Goal: Task Accomplishment & Management: Manage account settings

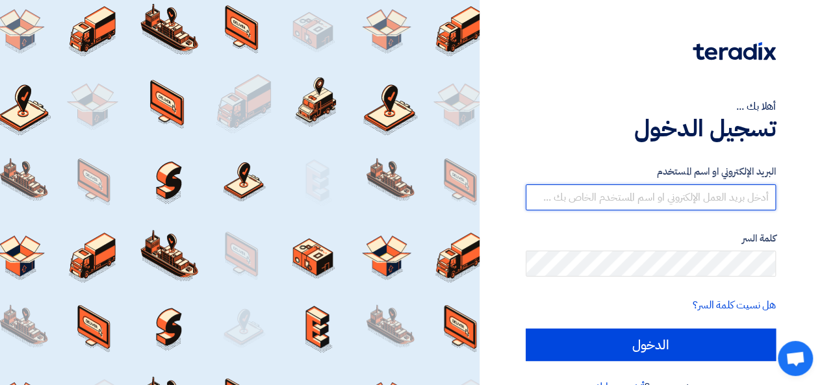
click at [553, 196] on input "text" at bounding box center [651, 197] width 250 height 26
type input "[EMAIL_ADDRESS][DOMAIN_NAME]"
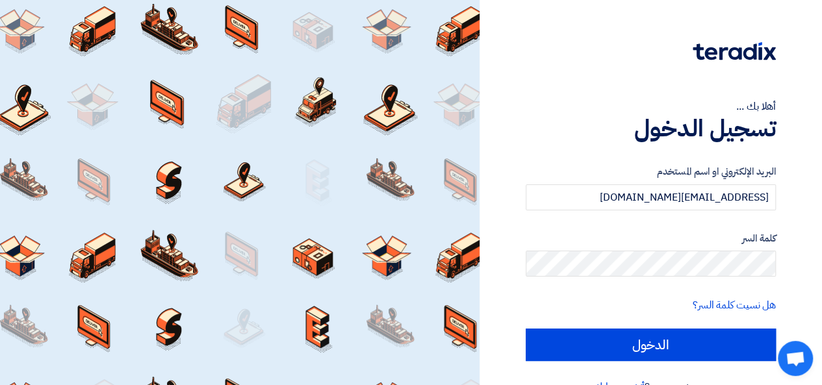
click at [595, 280] on form "البريد الإلكتروني او اسم المستخدم [EMAIL_ADDRESS][DOMAIN_NAME] كلمة السر هل نسي…" at bounding box center [651, 262] width 250 height 197
click at [526, 329] on input "الدخول" at bounding box center [651, 345] width 250 height 32
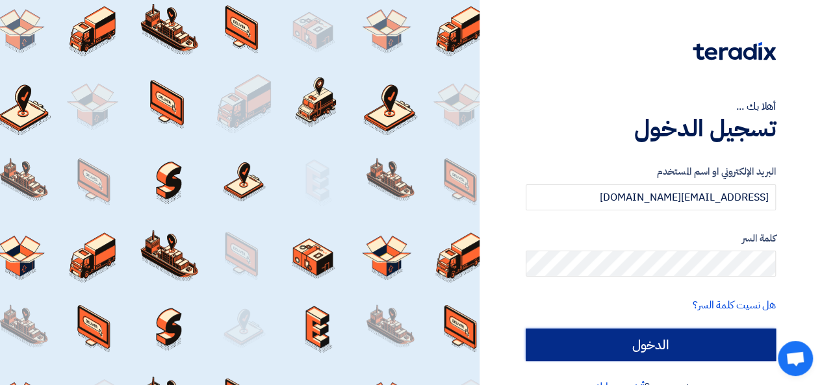
click at [700, 339] on input "الدخول" at bounding box center [651, 345] width 250 height 32
click at [643, 348] on input "الدخول" at bounding box center [651, 345] width 250 height 32
click at [661, 353] on input "الدخول" at bounding box center [651, 345] width 250 height 32
click at [526, 329] on input "الدخول" at bounding box center [651, 345] width 250 height 32
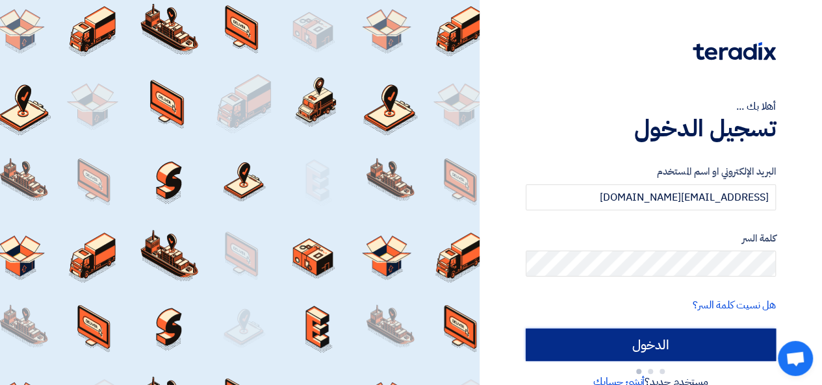
click at [526, 329] on input "الدخول" at bounding box center [651, 345] width 250 height 32
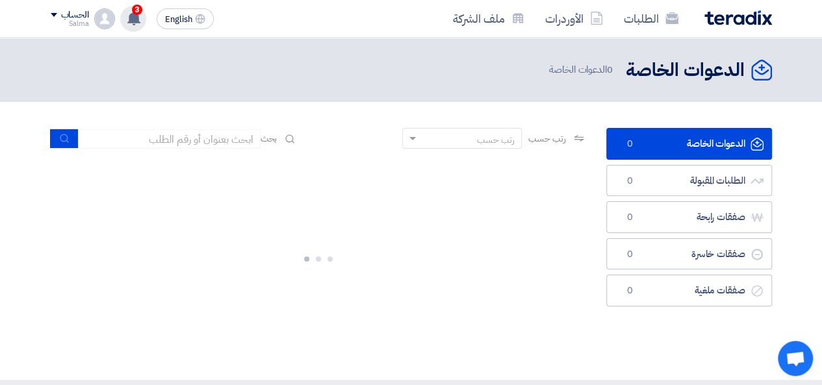
click at [136, 21] on use at bounding box center [133, 18] width 13 height 14
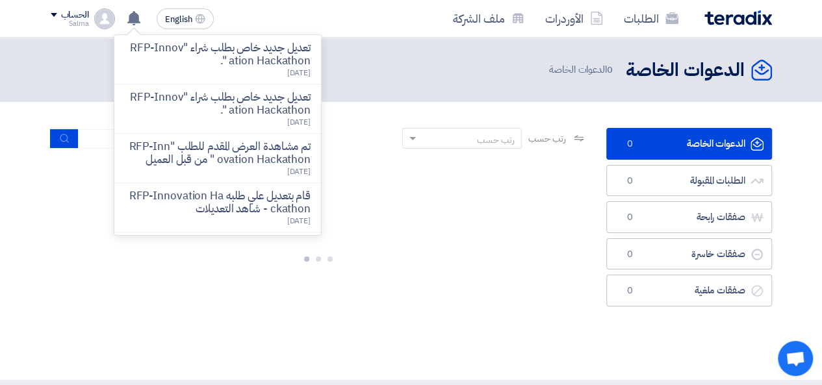
click at [155, 299] on div at bounding box center [319, 256] width 536 height 195
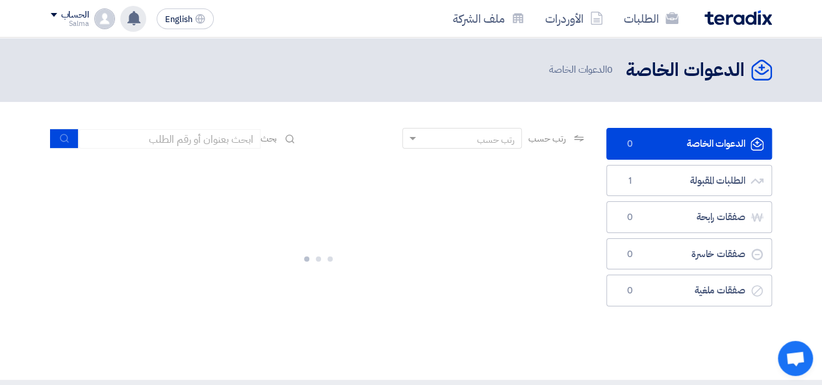
click at [120, 15] on app-header-notification-menu "تعديل جديد خاص بطلب شراء "RFP-Innovation Hackathon ". [DATE] تعديل جديد خاص بطل…" at bounding box center [133, 19] width 36 height 26
click at [140, 14] on div "تعديل جديد خاص بطلب شراء "RFP-Innovation Hackathon ". [DATE] تعديل جديد خاص بطل…" at bounding box center [133, 19] width 26 height 26
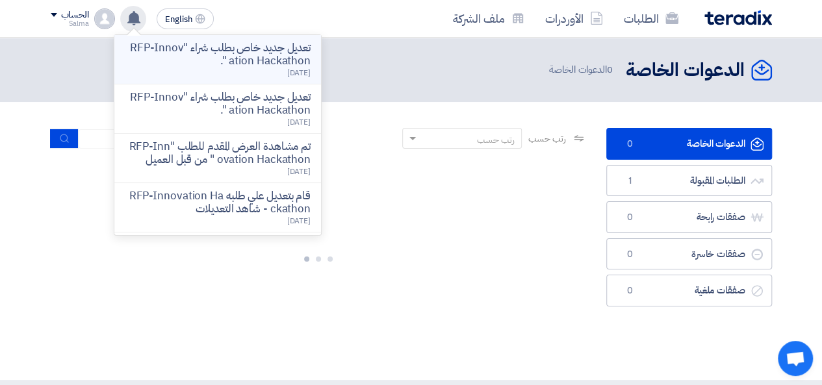
click at [183, 82] on li "تعديل جديد خاص بطلب شراء "RFP-Innovation Hackathon ". [DATE]" at bounding box center [217, 59] width 207 height 49
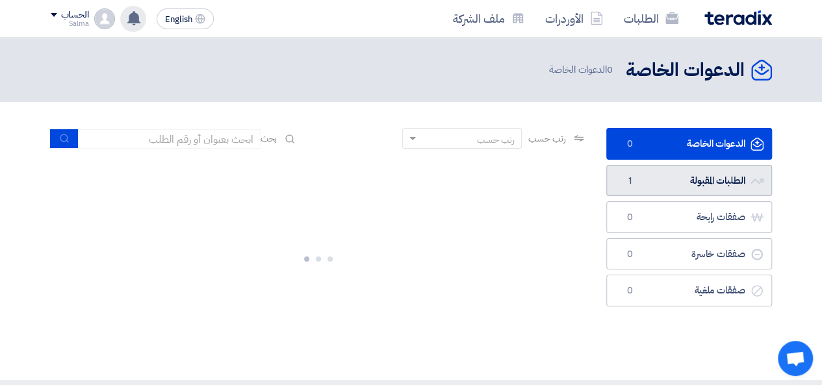
click at [634, 188] on link "الطلبات المقبولة الطلبات المقبولة 1" at bounding box center [689, 181] width 166 height 32
click at [644, 190] on link "الطلبات المقبولة الطلبات المقبولة 1" at bounding box center [689, 181] width 166 height 32
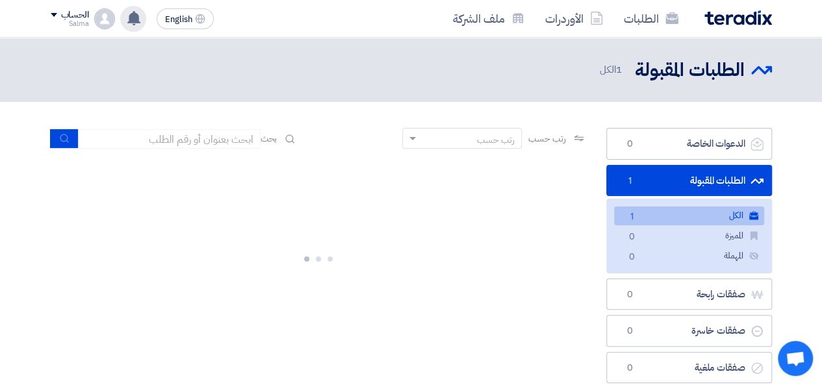
click at [237, 228] on div at bounding box center [319, 256] width 536 height 195
click at [713, 215] on link "الكل الكل 1" at bounding box center [689, 216] width 150 height 19
click at [668, 217] on link "الكل الكل 1" at bounding box center [689, 216] width 150 height 19
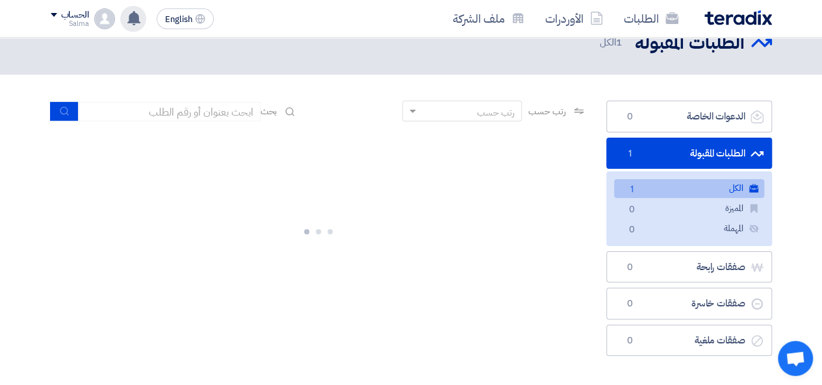
scroll to position [1, 0]
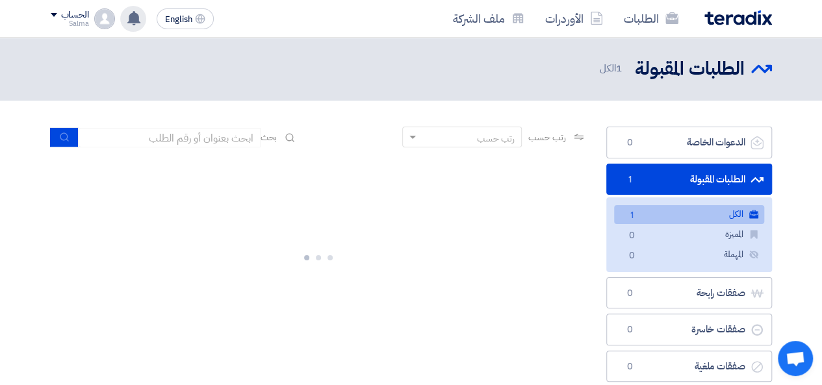
click at [702, 175] on link "الطلبات المقبولة الطلبات المقبولة 1" at bounding box center [689, 180] width 166 height 32
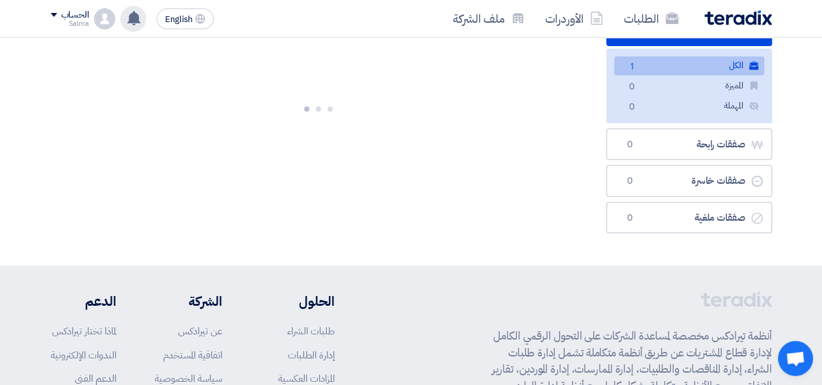
scroll to position [130, 0]
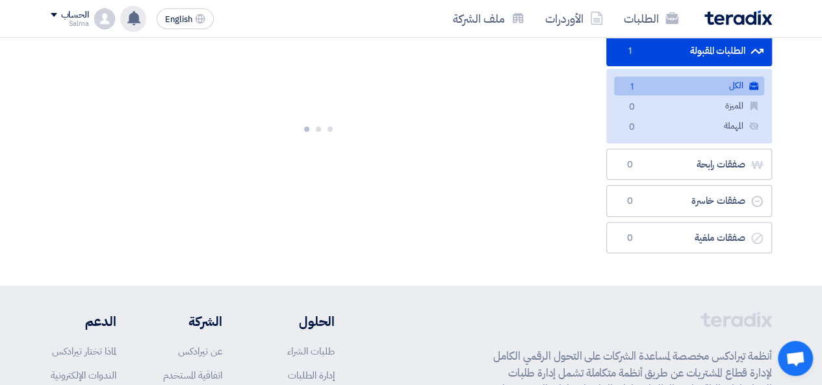
click at [501, 187] on div at bounding box center [319, 126] width 536 height 195
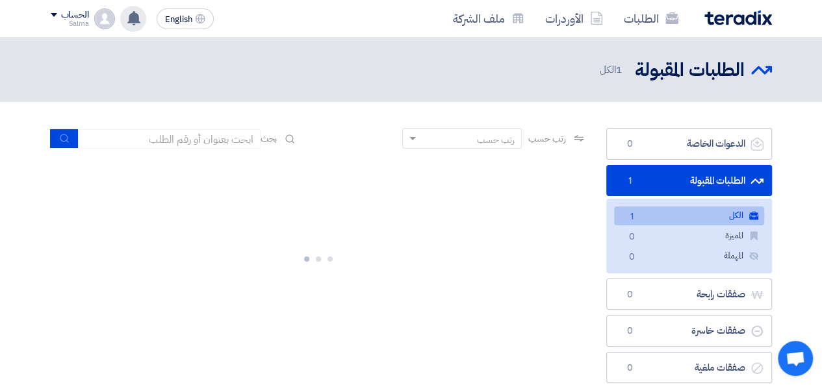
click at [664, 207] on link "الكل الكل 1" at bounding box center [689, 216] width 150 height 19
click at [674, 169] on link "الطلبات المقبولة الطلبات المقبولة 1" at bounding box center [689, 181] width 166 height 32
click at [674, 177] on link "الطلبات المقبولة الطلبات المقبولة 1" at bounding box center [689, 181] width 166 height 32
click at [563, 220] on div at bounding box center [319, 256] width 536 height 195
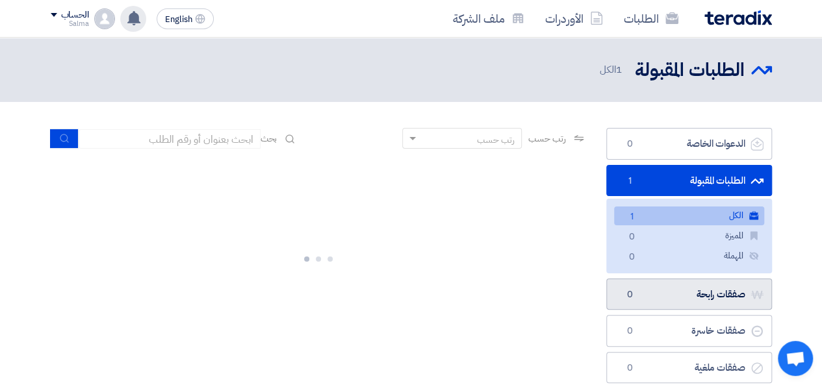
click at [677, 309] on link "صفقات رابحة صفقات رابحة 0" at bounding box center [689, 295] width 166 height 32
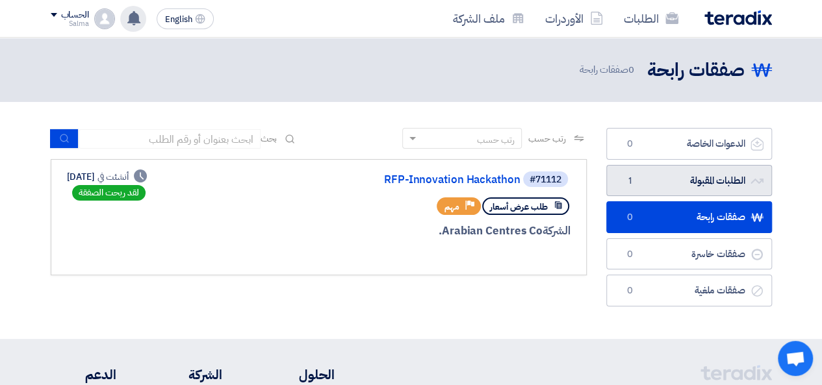
click at [677, 186] on link "الطلبات المقبولة الطلبات المقبولة 1" at bounding box center [689, 181] width 166 height 32
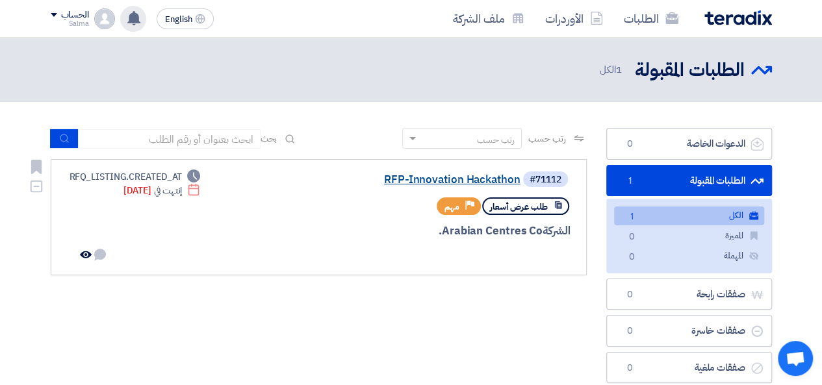
click at [429, 176] on link "RFP-Innovation Hackathon" at bounding box center [390, 180] width 260 height 12
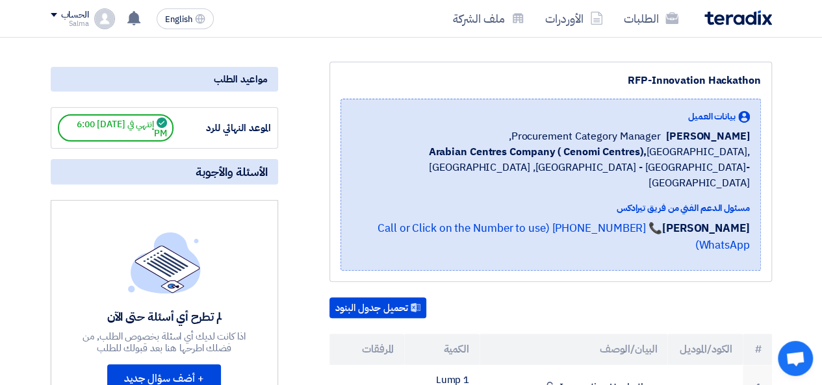
scroll to position [130, 0]
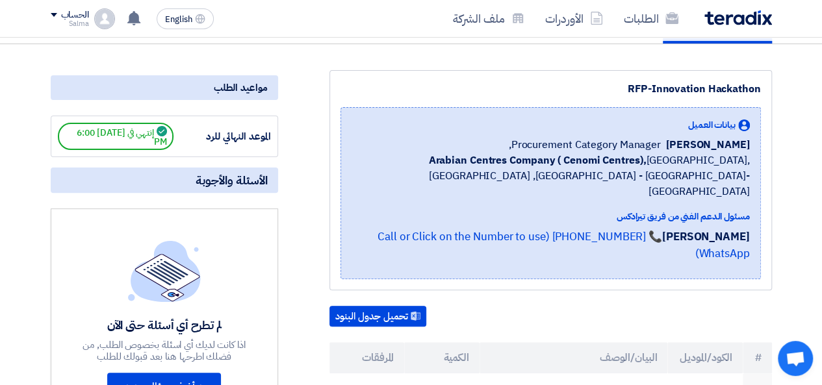
click at [126, 142] on span "إنتهي في [DATE] 6:00 PM" at bounding box center [116, 136] width 116 height 27
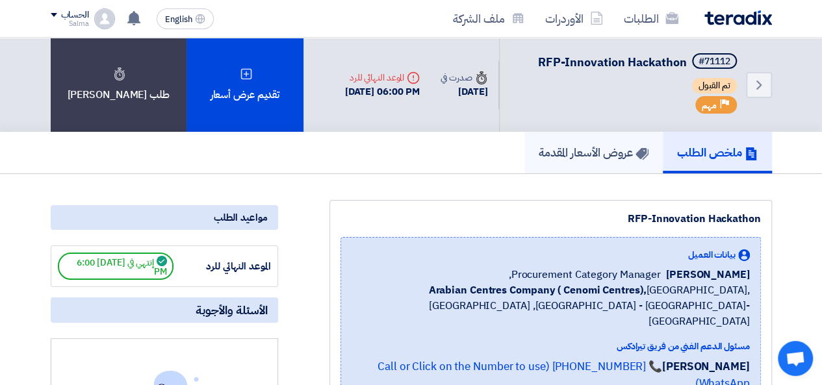
click at [551, 142] on link "عروض الأسعار المقدمة" at bounding box center [593, 153] width 138 height 42
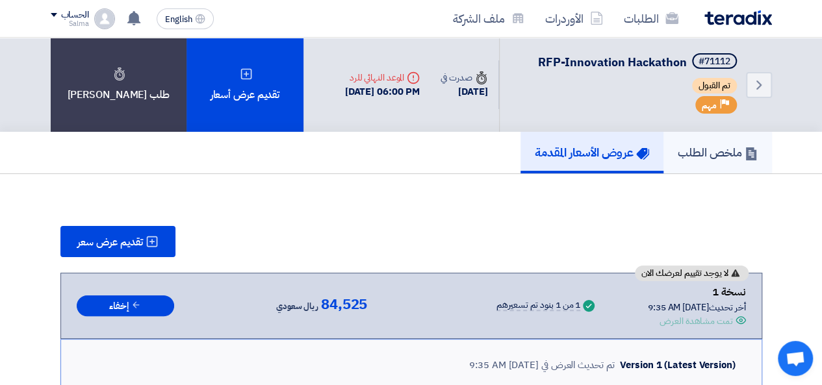
click at [748, 160] on h5 "ملخص الطلب" at bounding box center [718, 152] width 80 height 15
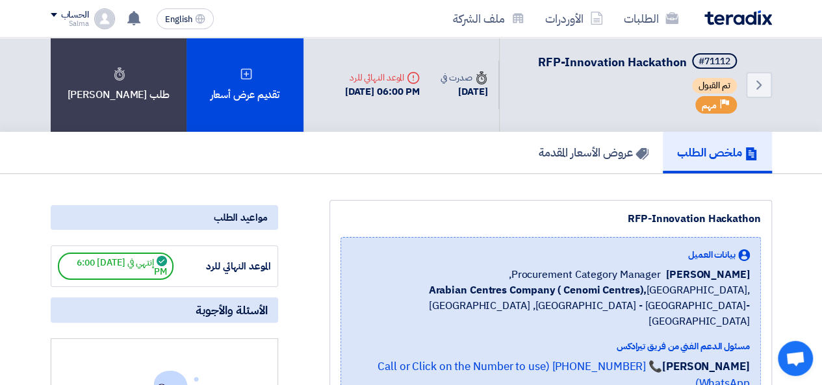
click at [359, 58] on div "Back #71112 RFP-Innovation Hackathon تم القبول Priority مهم Time صدرت في [DATE]" at bounding box center [553, 85] width 437 height 94
click at [542, 152] on h5 "عروض الأسعار المقدمة" at bounding box center [594, 152] width 110 height 15
